Goal: Task Accomplishment & Management: Use online tool/utility

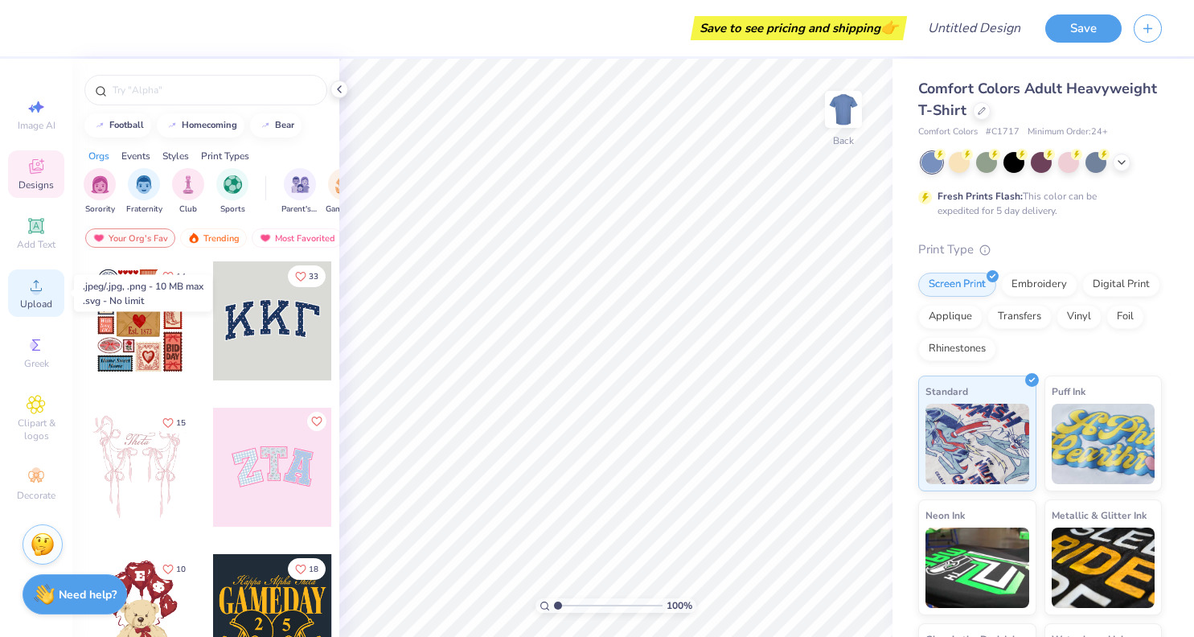
click at [40, 279] on icon at bounding box center [36, 285] width 19 height 19
click at [29, 310] on div "Upload" at bounding box center [36, 292] width 56 height 47
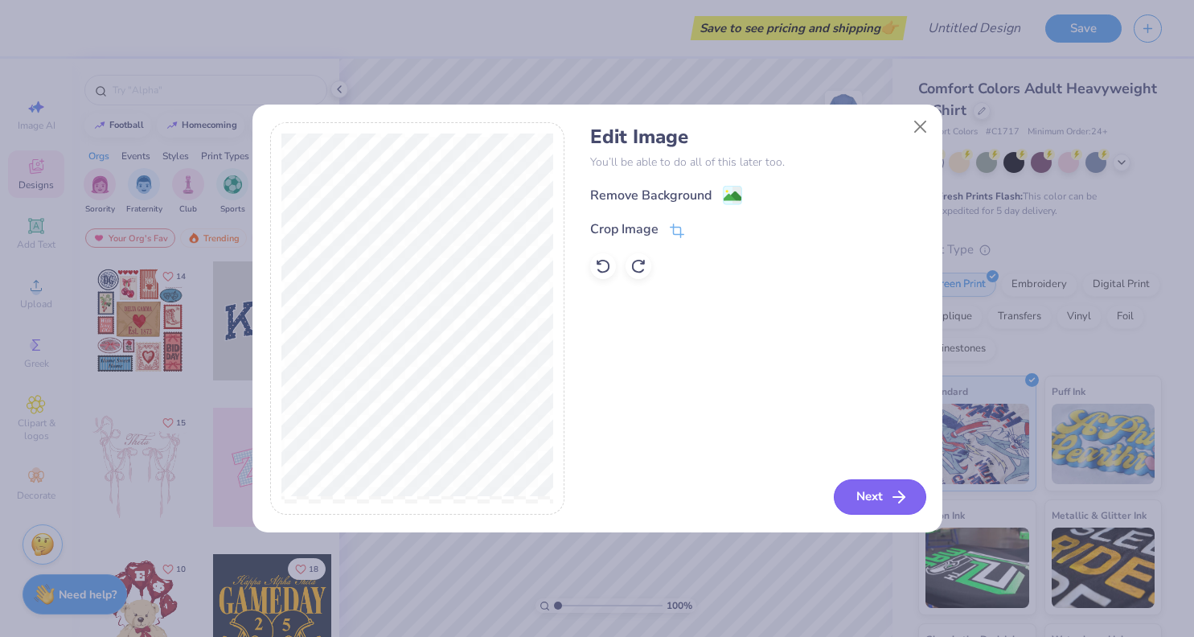
click at [870, 503] on button "Next" at bounding box center [880, 496] width 92 height 35
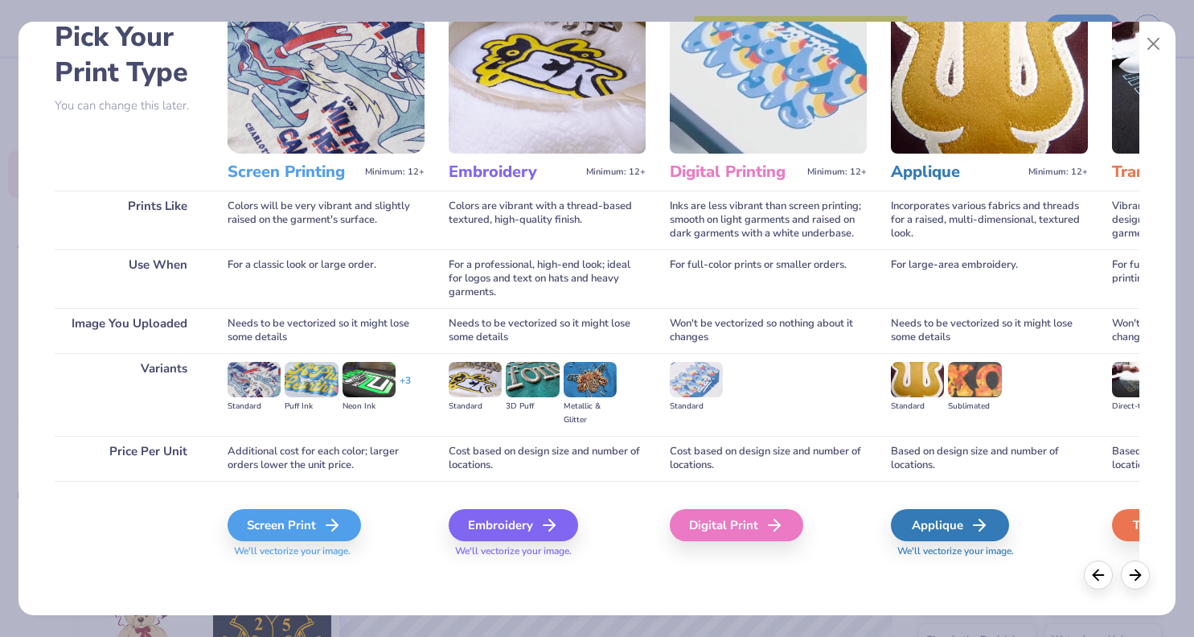
scroll to position [84, 0]
click at [259, 531] on div "Screen Print" at bounding box center [296, 525] width 133 height 32
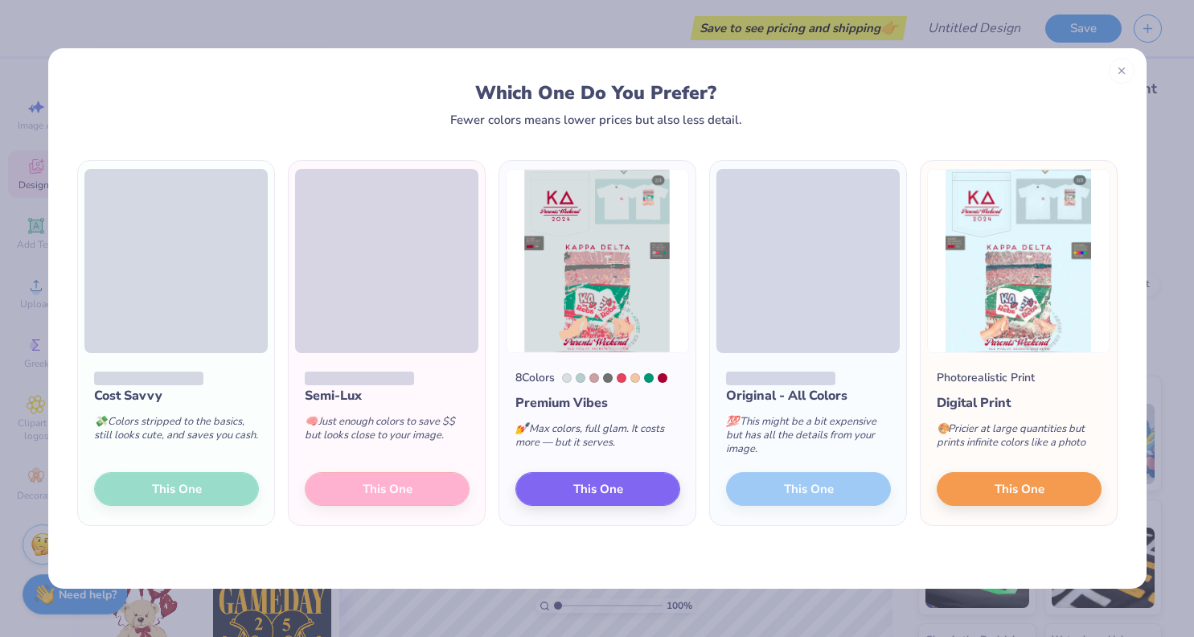
click at [159, 488] on div "Cost Savvy 💸 Colors stripped to the basics, still looks cute, and saves you cas…" at bounding box center [176, 439] width 196 height 172
click at [195, 486] on div "Cost Savvy 💸 Colors stripped to the basics, still looks cute, and saves you cas…" at bounding box center [176, 439] width 196 height 172
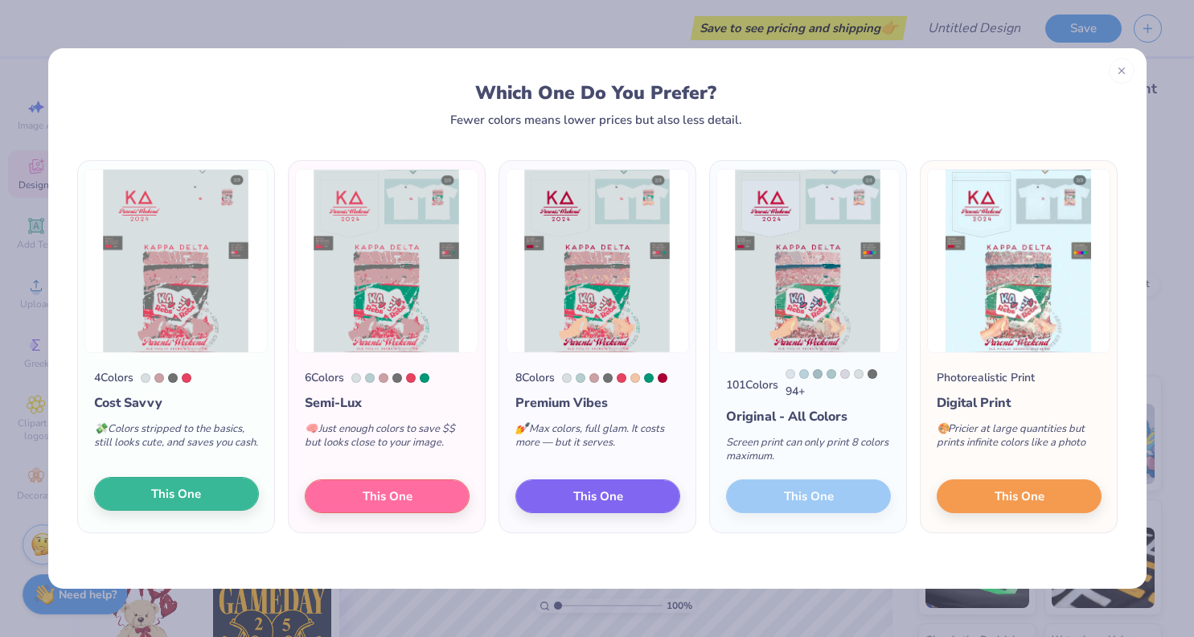
click at [147, 502] on button "This One" at bounding box center [176, 494] width 165 height 34
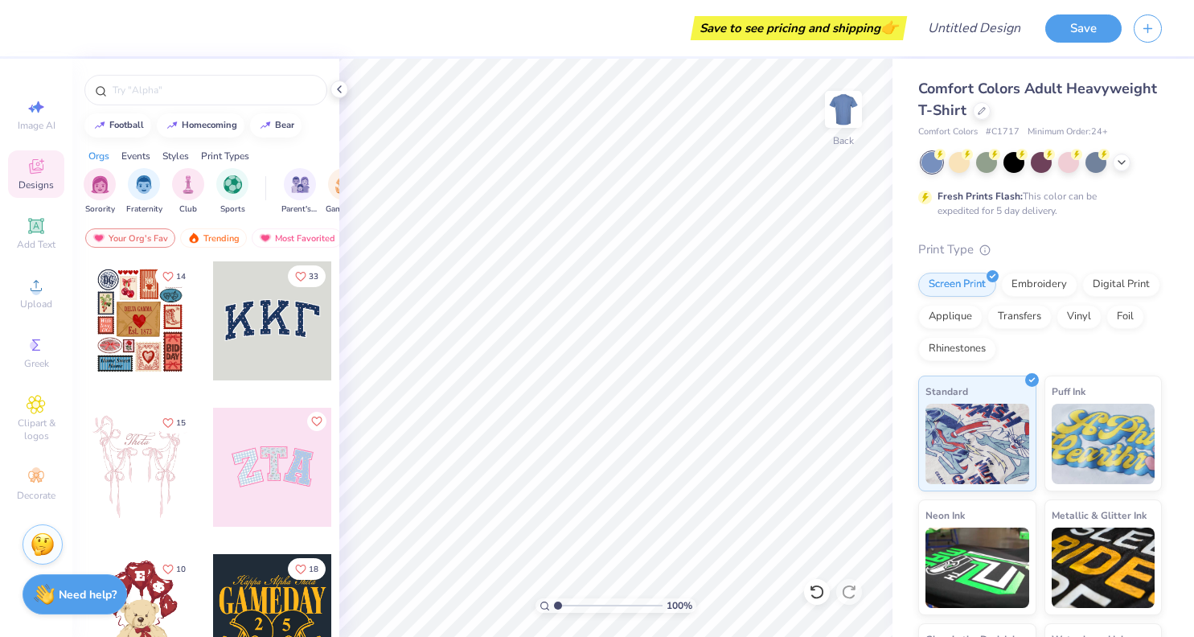
scroll to position [0, 0]
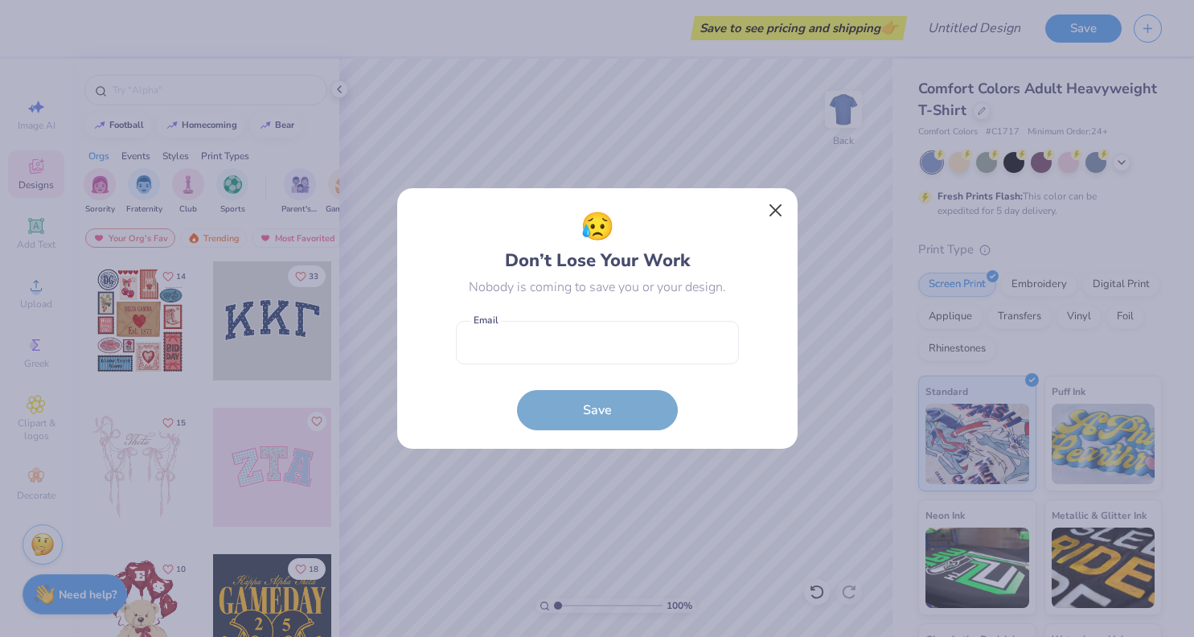
click at [771, 215] on button "Close" at bounding box center [775, 210] width 31 height 31
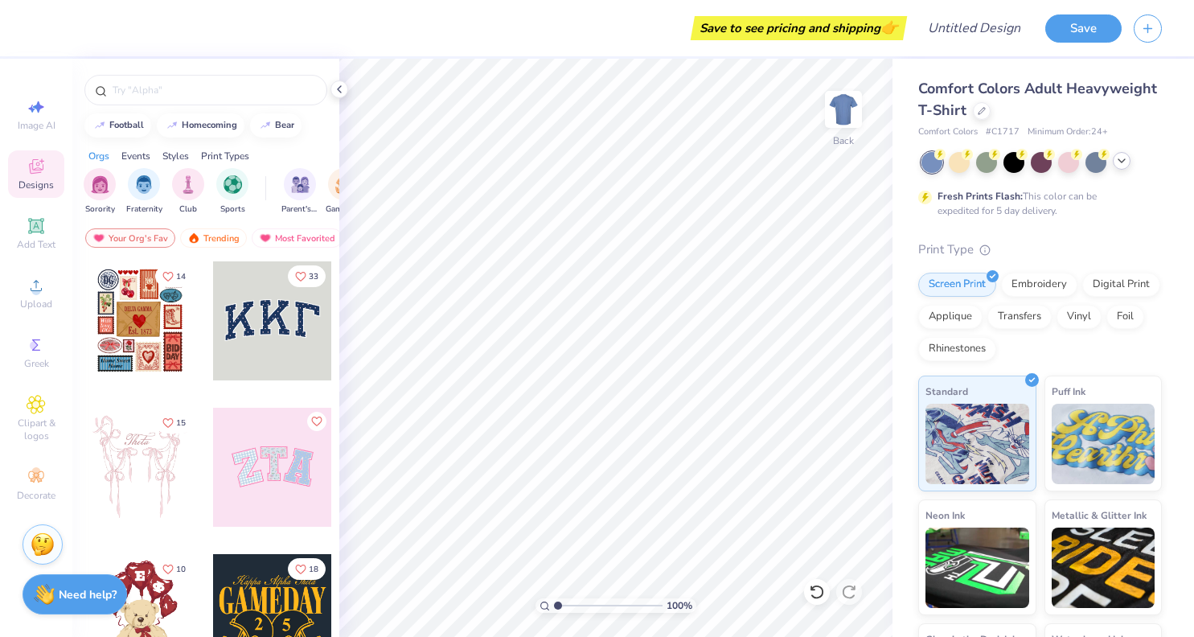
click at [1124, 158] on icon at bounding box center [1121, 160] width 13 height 13
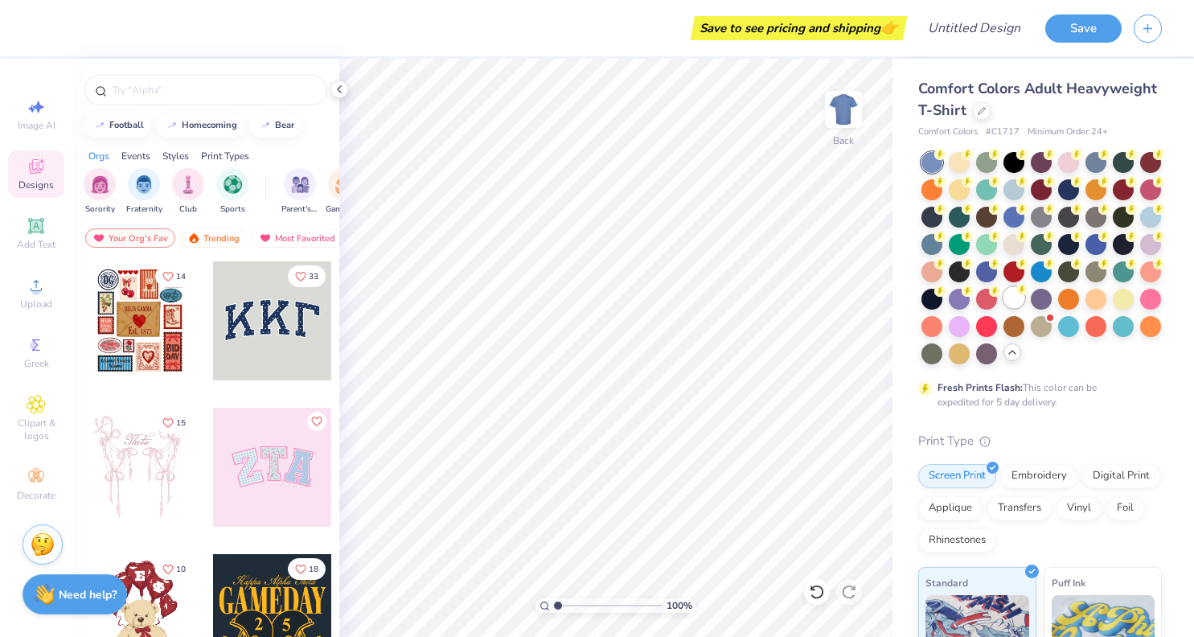
click at [1018, 288] on circle at bounding box center [1021, 289] width 11 height 11
click at [29, 308] on span "Upload" at bounding box center [36, 303] width 32 height 13
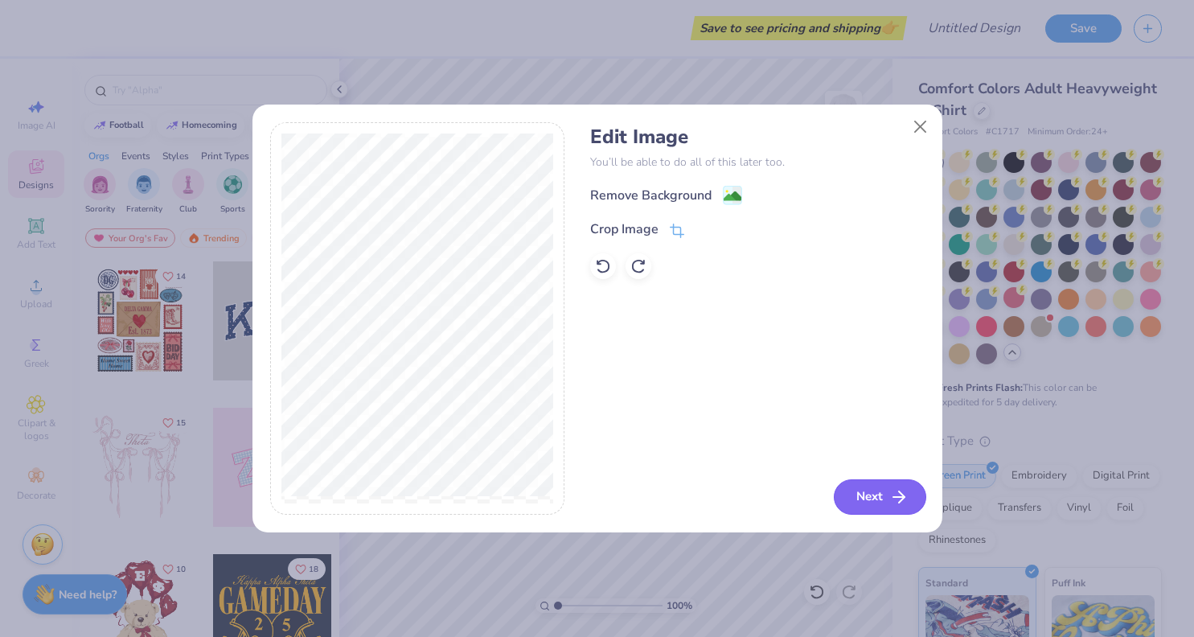
click at [874, 482] on button "Next" at bounding box center [880, 496] width 92 height 35
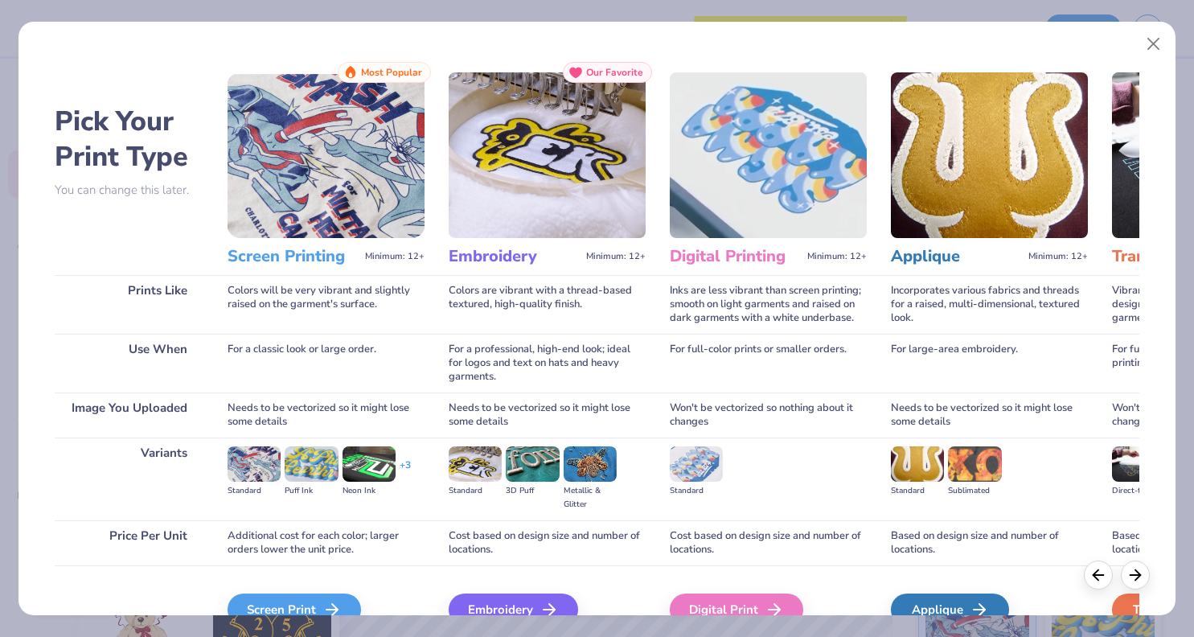
click at [260, 592] on div "Screen Print We'll vectorize your image." at bounding box center [325, 608] width 197 height 86
click at [264, 603] on div "Screen Print" at bounding box center [296, 609] width 133 height 32
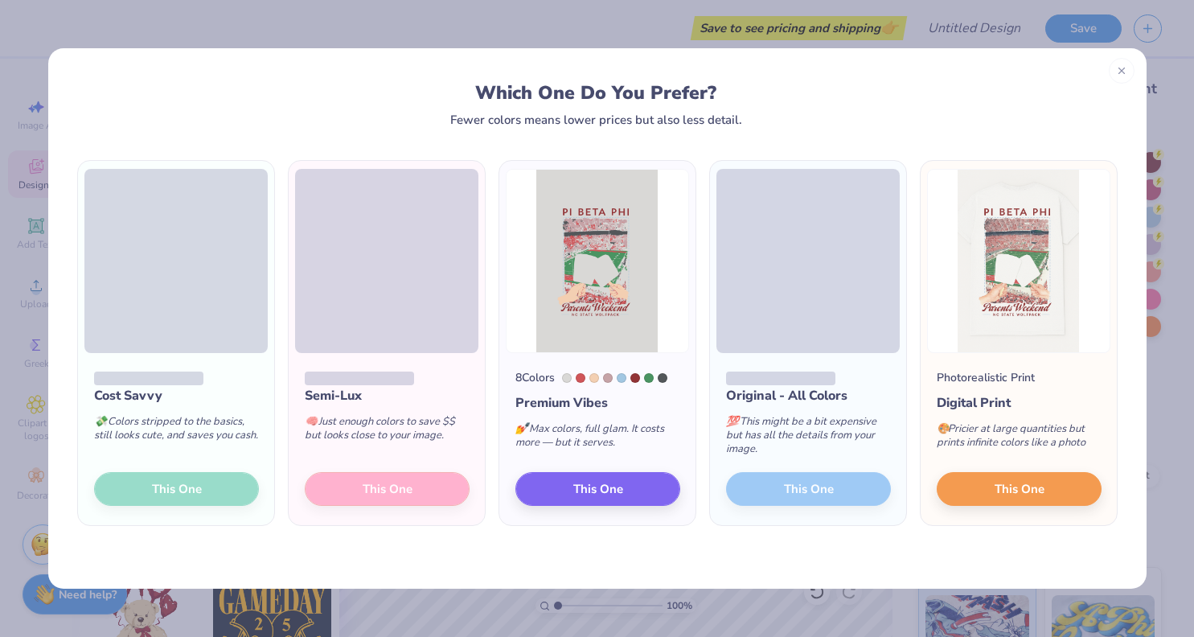
click at [181, 483] on div "Cost Savvy 💸 Colors stripped to the basics, still looks cute, and saves you cas…" at bounding box center [176, 439] width 196 height 172
click at [171, 487] on div "Cost Savvy 💸 Colors stripped to the basics, still looks cute, and saves you cas…" at bounding box center [176, 439] width 196 height 172
click at [178, 493] on div "Cost Savvy 💸 Colors stripped to the basics, still looks cute, and saves you cas…" at bounding box center [176, 439] width 196 height 172
click at [164, 490] on div "Cost Savvy 💸 Colors stripped to the basics, still looks cute, and saves you cas…" at bounding box center [176, 439] width 196 height 172
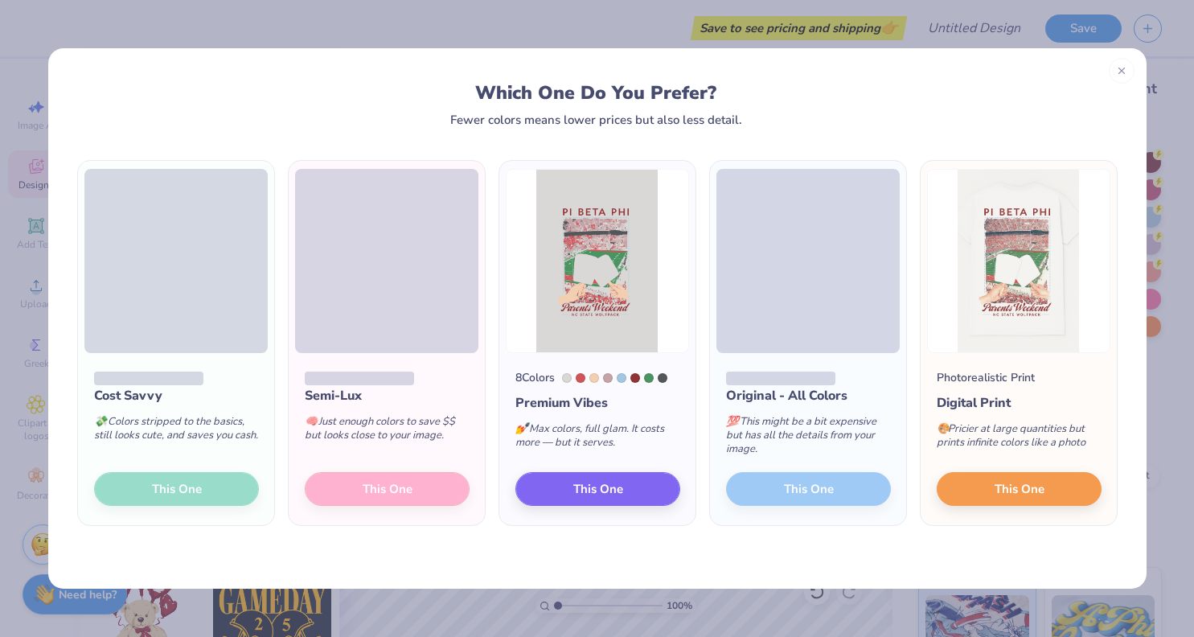
click at [191, 489] on div "Cost Savvy 💸 Colors stripped to the basics, still looks cute, and saves you cas…" at bounding box center [176, 439] width 196 height 172
click at [158, 485] on div "Cost Savvy 💸 Colors stripped to the basics, still looks cute, and saves you cas…" at bounding box center [176, 439] width 196 height 172
click at [189, 458] on div "💸 Colors stripped to the basics, still looks cute, and saves you cash." at bounding box center [176, 431] width 165 height 53
click at [189, 481] on div "Cost Savvy 💸 Colors stripped to the basics, still looks cute, and saves you cas…" at bounding box center [176, 439] width 196 height 172
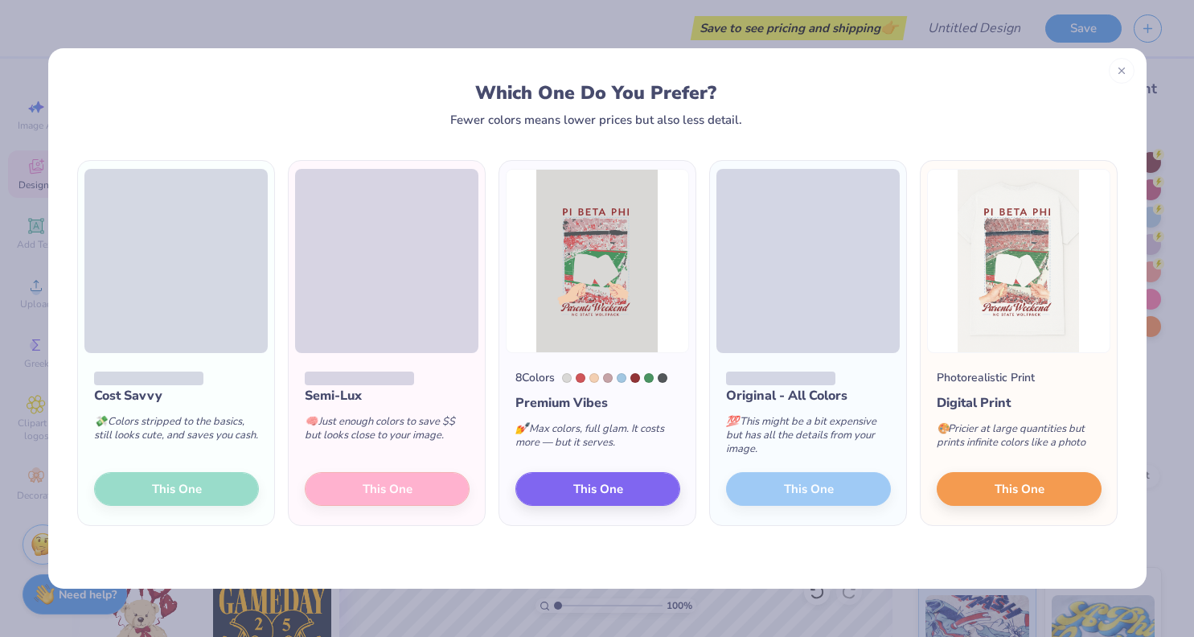
click at [169, 490] on div "Cost Savvy 💸 Colors stripped to the basics, still looks cute, and saves you cas…" at bounding box center [176, 439] width 196 height 172
click at [170, 391] on div "Cost Savvy" at bounding box center [176, 395] width 165 height 19
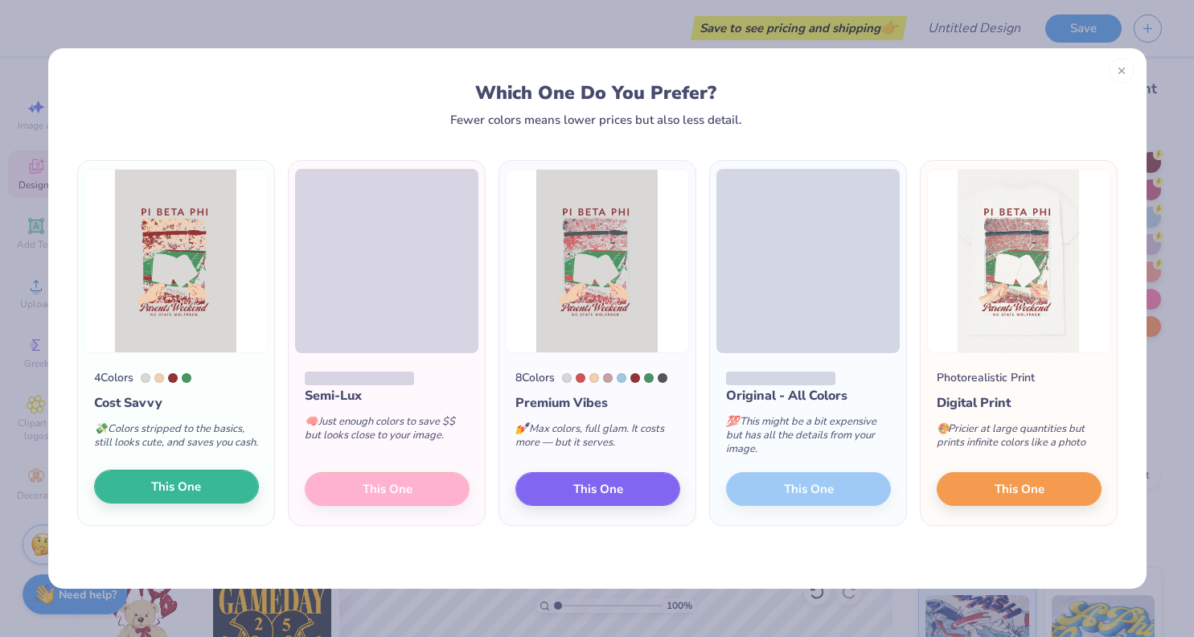
click at [199, 482] on button "This One" at bounding box center [176, 486] width 165 height 34
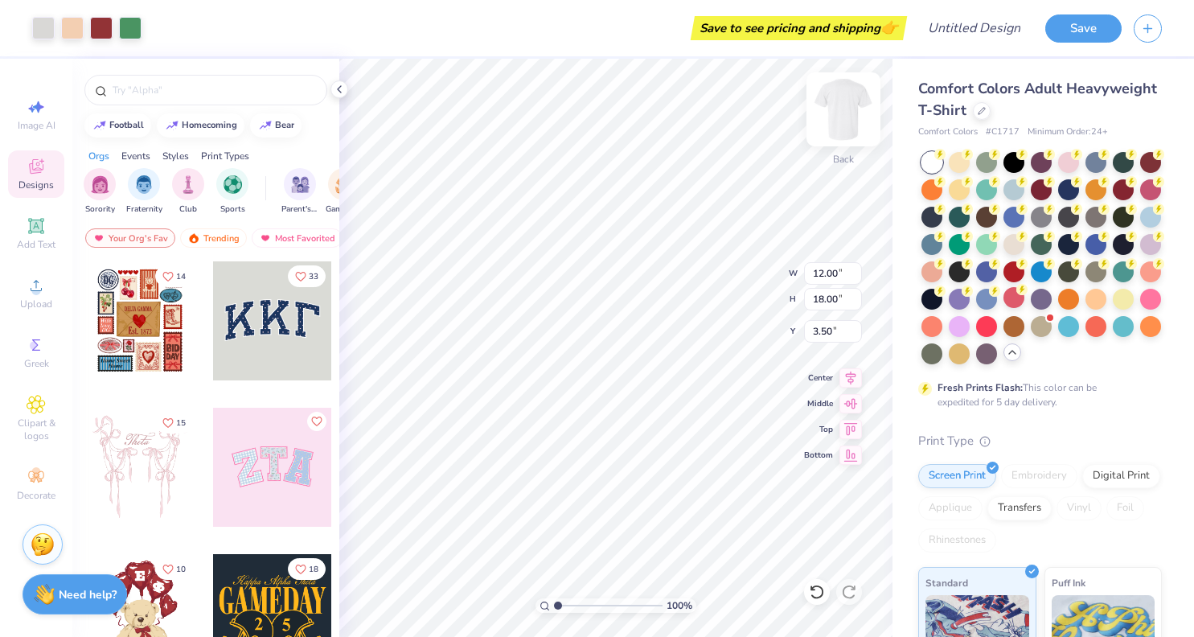
click at [838, 128] on img at bounding box center [843, 109] width 64 height 64
click at [834, 122] on img at bounding box center [843, 109] width 64 height 64
click at [644, 277] on li "Copy" at bounding box center [672, 271] width 126 height 31
click at [840, 110] on img at bounding box center [843, 109] width 64 height 64
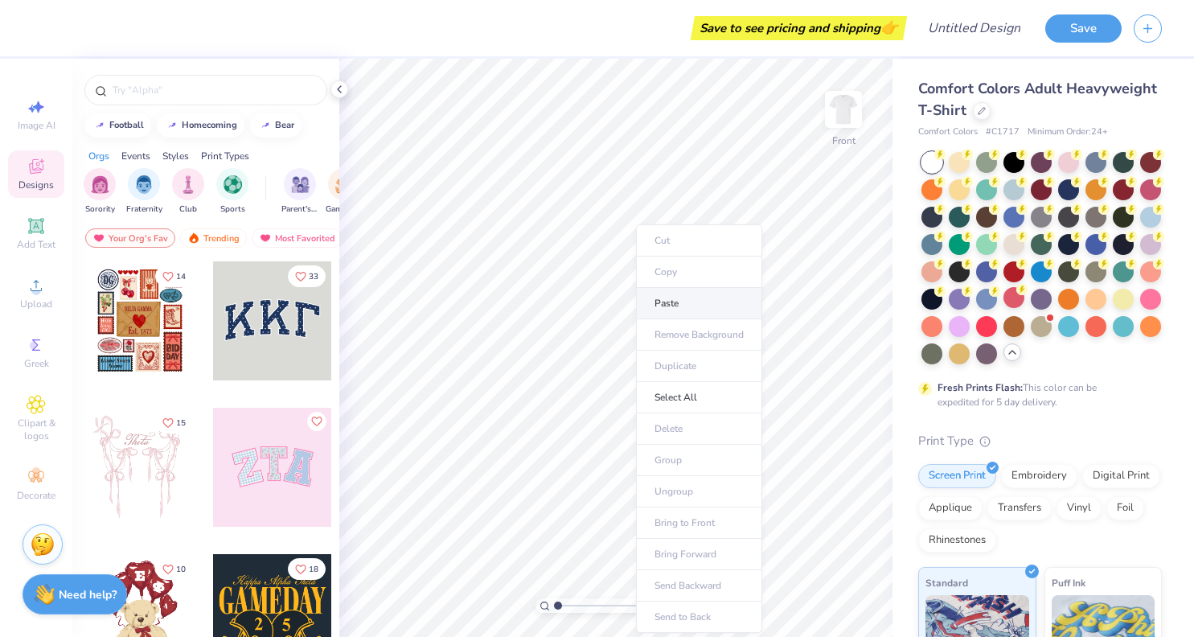
click at [671, 310] on li "Paste" at bounding box center [699, 303] width 126 height 31
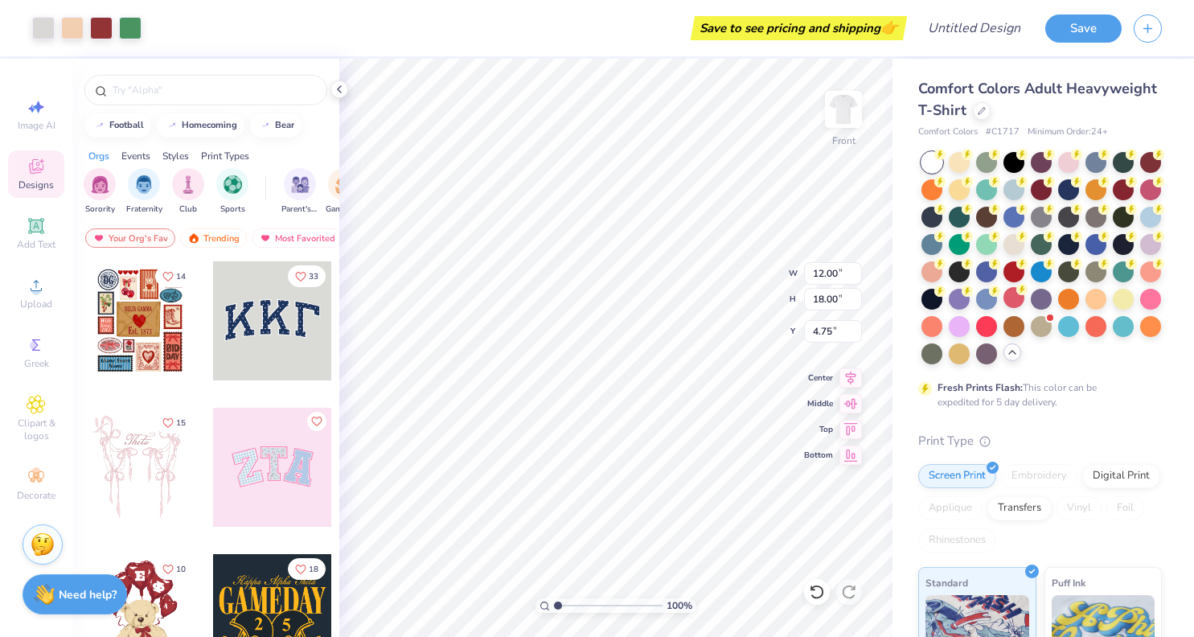
type input "5.31"
click at [211, 103] on div at bounding box center [205, 90] width 243 height 31
click at [177, 93] on input "text" at bounding box center [214, 90] width 206 height 16
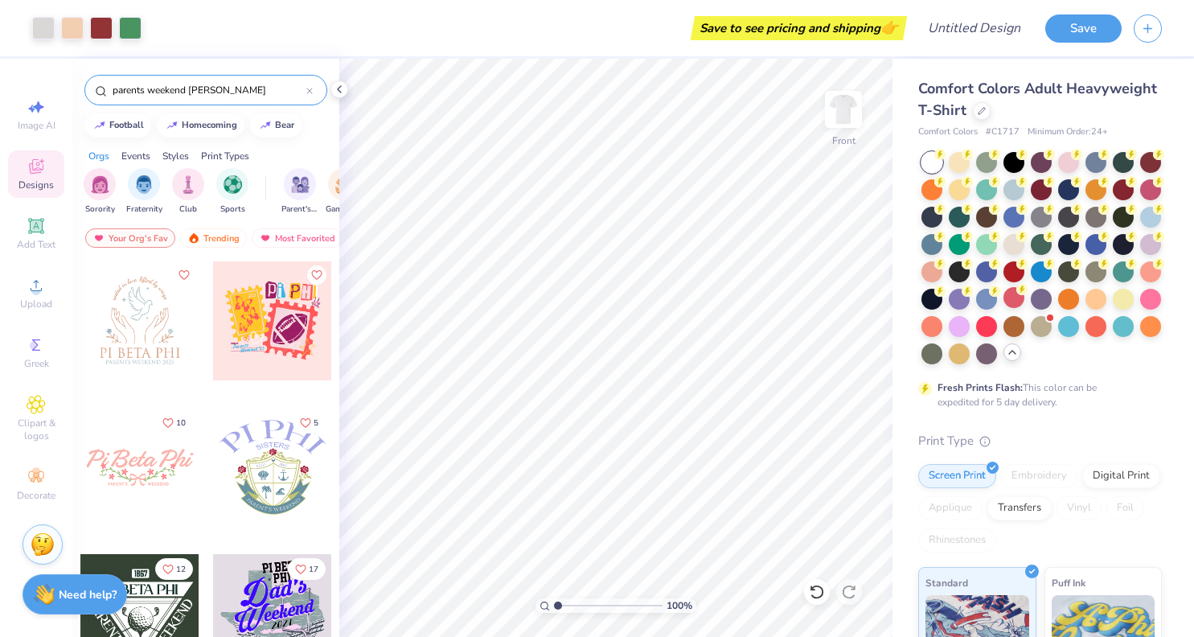
type input "parents weekend [PERSON_NAME]"
